Goal: Task Accomplishment & Management: Manage account settings

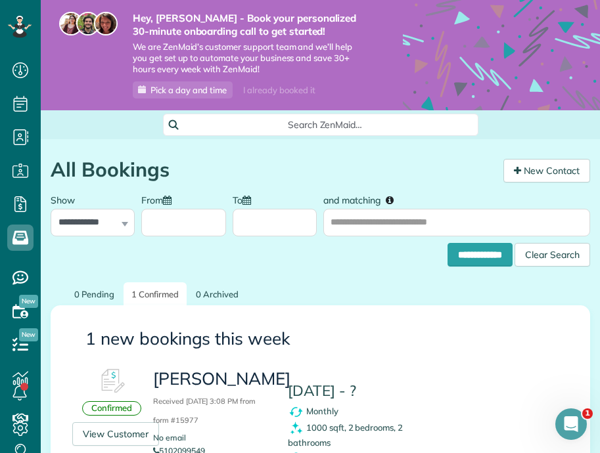
scroll to position [6, 6]
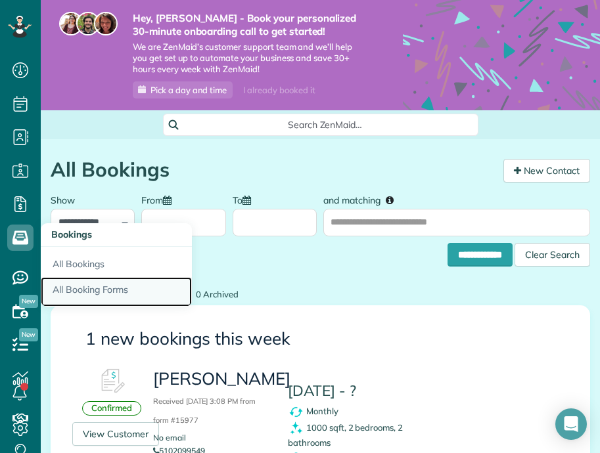
click at [79, 287] on link "All Booking Forms" at bounding box center [116, 292] width 151 height 30
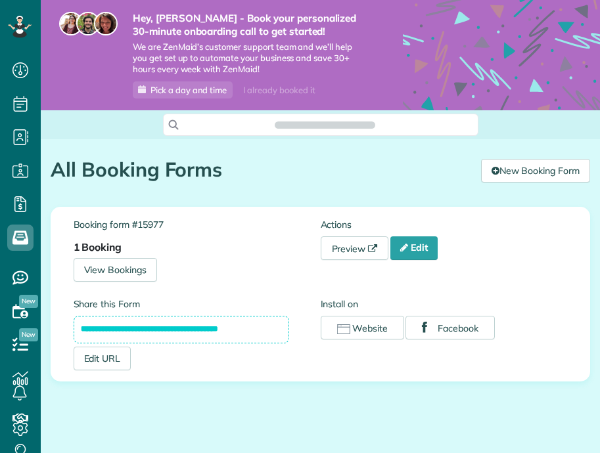
scroll to position [6, 6]
click at [410, 242] on link "Edit" at bounding box center [413, 248] width 47 height 24
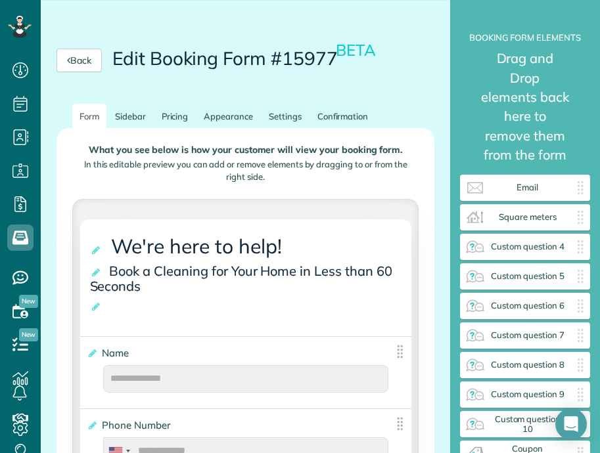
scroll to position [170, 0]
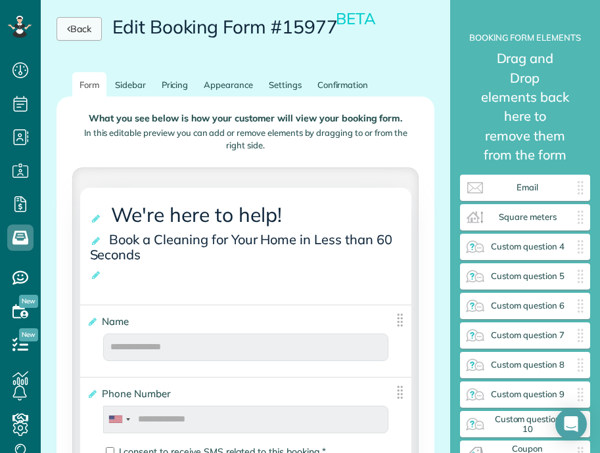
click at [87, 28] on link "Back" at bounding box center [78, 29] width 45 height 24
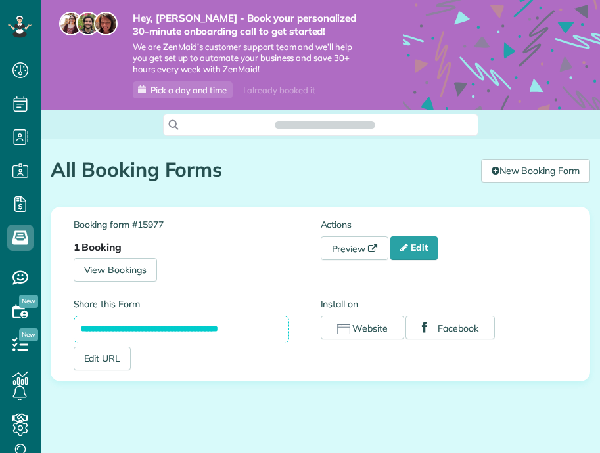
scroll to position [6, 6]
click at [370, 255] on link "Preview" at bounding box center [354, 248] width 68 height 24
